Goal: Information Seeking & Learning: Understand process/instructions

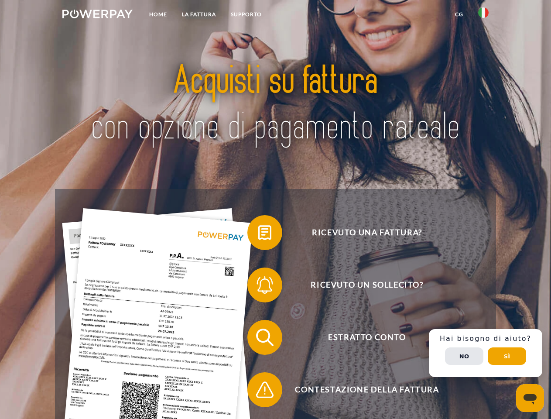
click at [97, 15] on img at bounding box center [97, 14] width 70 height 9
click at [483, 15] on img at bounding box center [483, 12] width 10 height 10
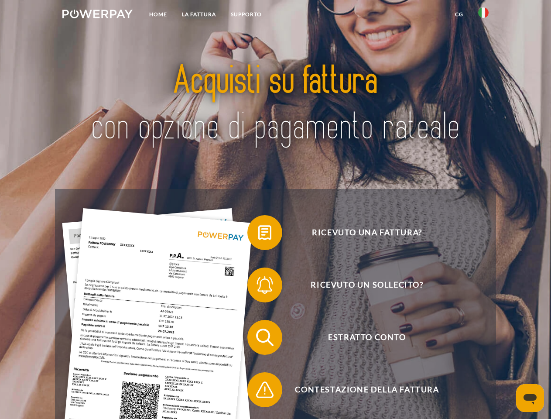
click at [459, 14] on link "CG" at bounding box center [458, 15] width 23 height 16
click at [258, 234] on span at bounding box center [252, 233] width 44 height 44
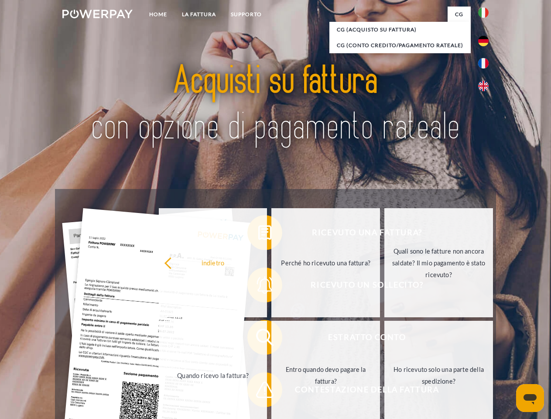
click at [258, 287] on div "Ricevuto una fattura? Ricevuto un sollecito? Estratto conto indietro" at bounding box center [275, 363] width 440 height 349
click at [271, 339] on link "Entro quando devo pagare la fattura?" at bounding box center [325, 375] width 109 height 109
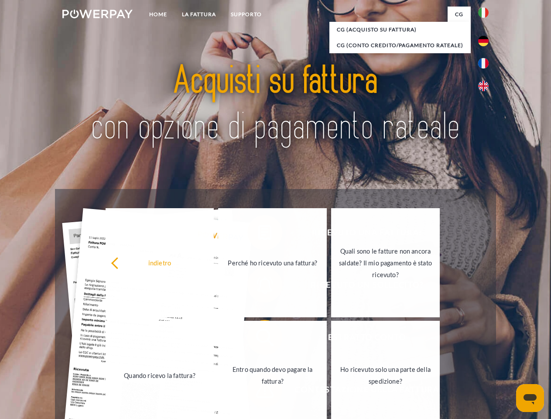
click at [258, 391] on span at bounding box center [252, 390] width 44 height 44
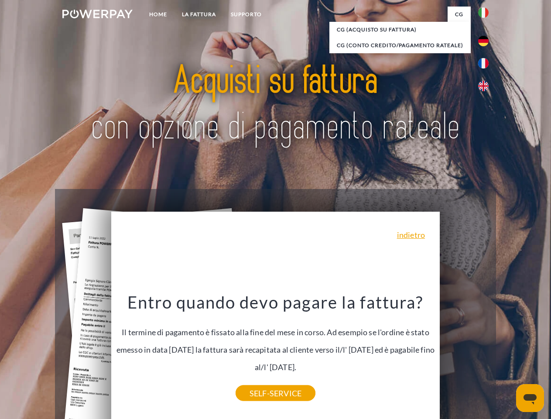
click at [485, 353] on div "Ricevuto una fattura? Ricevuto un sollecito? Estratto conto indietro" at bounding box center [275, 363] width 440 height 349
click at [464, 355] on span "Estratto conto" at bounding box center [367, 337] width 214 height 35
click at [507, 356] on header "Home LA FATTURA [GEOGRAPHIC_DATA]" at bounding box center [275, 301] width 551 height 602
